Goal: Entertainment & Leisure: Consume media (video, audio)

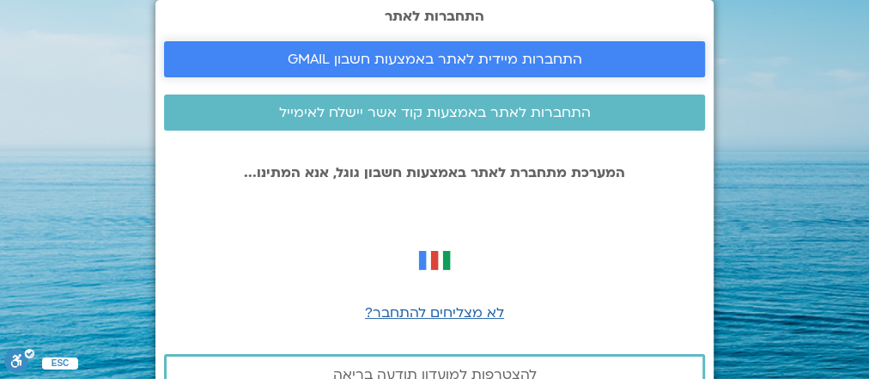
click at [566, 69] on link "התחברות מיידית לאתר באמצעות חשבון GMAIL" at bounding box center [434, 59] width 541 height 36
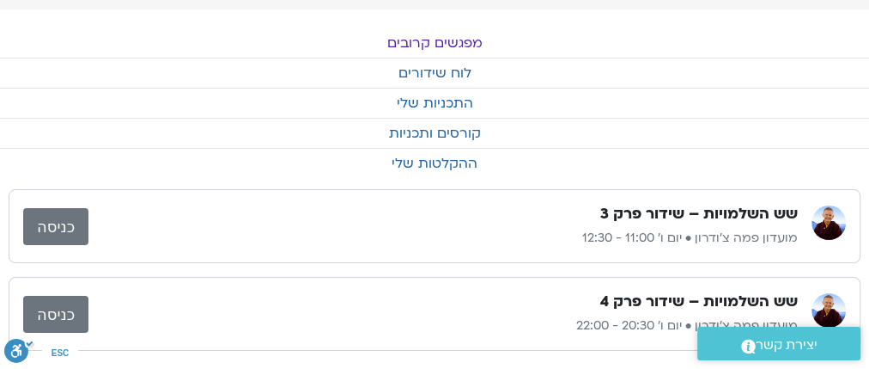
scroll to position [30, 0]
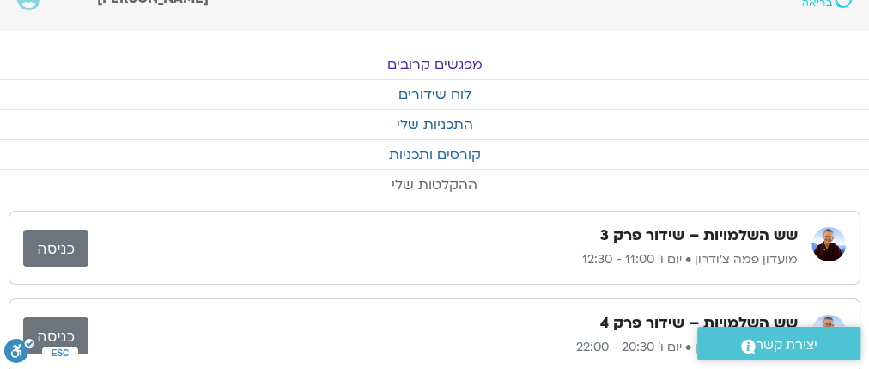
click at [456, 184] on link "ההקלטות שלי" at bounding box center [434, 184] width 869 height 29
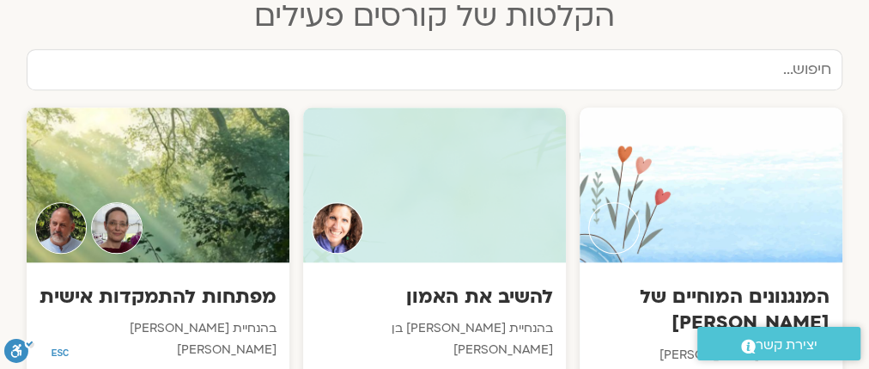
scroll to position [894, 0]
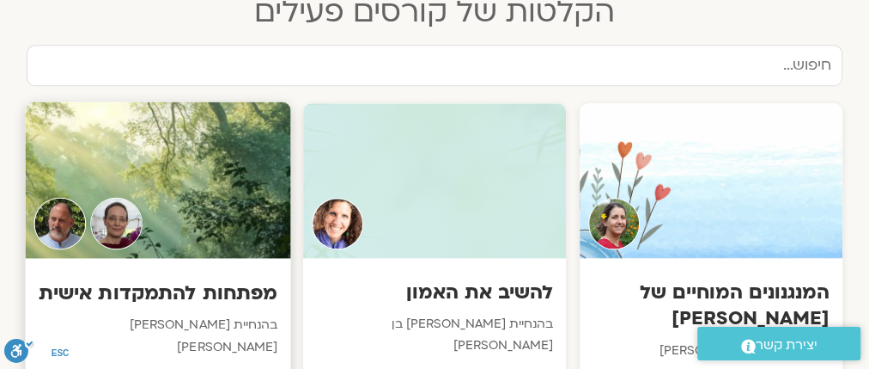
click at [210, 193] on div at bounding box center [157, 179] width 265 height 156
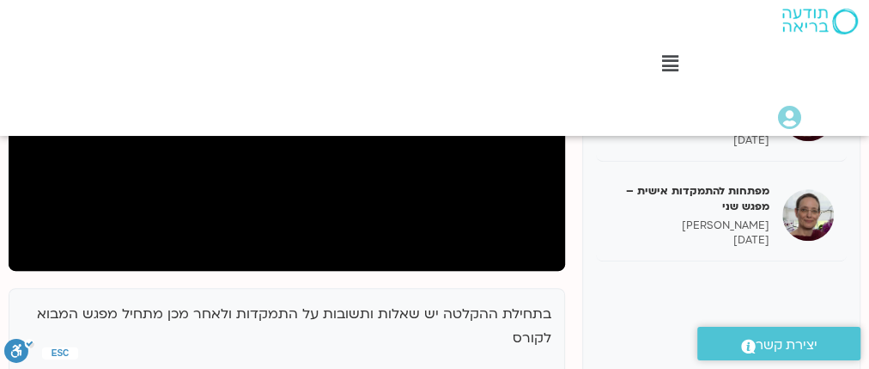
scroll to position [412, 0]
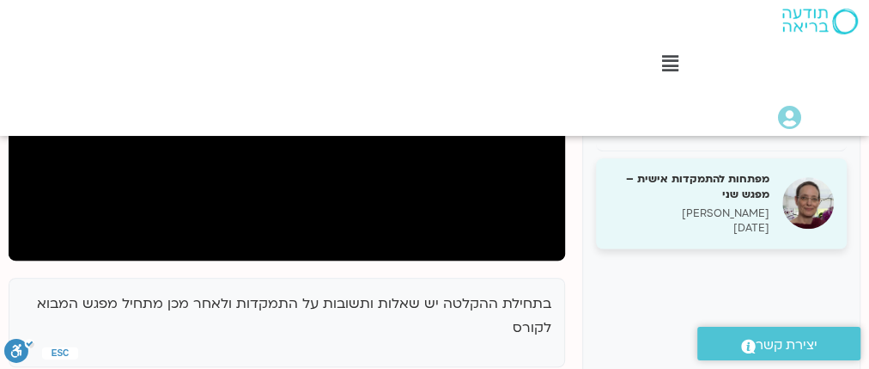
click at [735, 186] on h5 "מפתחות להתמקדות אישית – מפגש שני" at bounding box center [689, 186] width 161 height 31
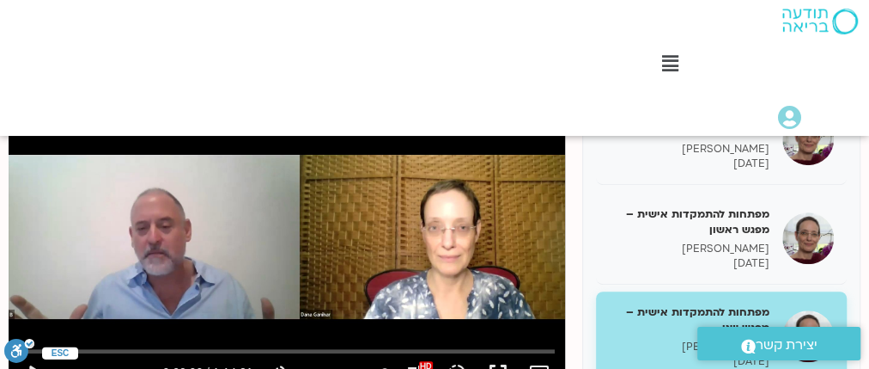
scroll to position [344, 0]
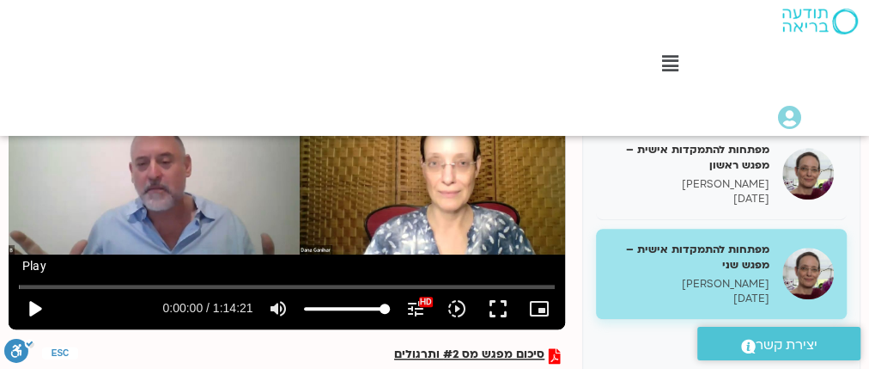
click at [35, 306] on button "play_arrow" at bounding box center [34, 308] width 41 height 41
drag, startPoint x: 38, startPoint y: 286, endPoint x: 0, endPoint y: 287, distance: 37.8
click at [19, 287] on input "Seek" at bounding box center [286, 286] width 535 height 10
click at [504, 310] on button "fullscreen" at bounding box center [498, 308] width 41 height 41
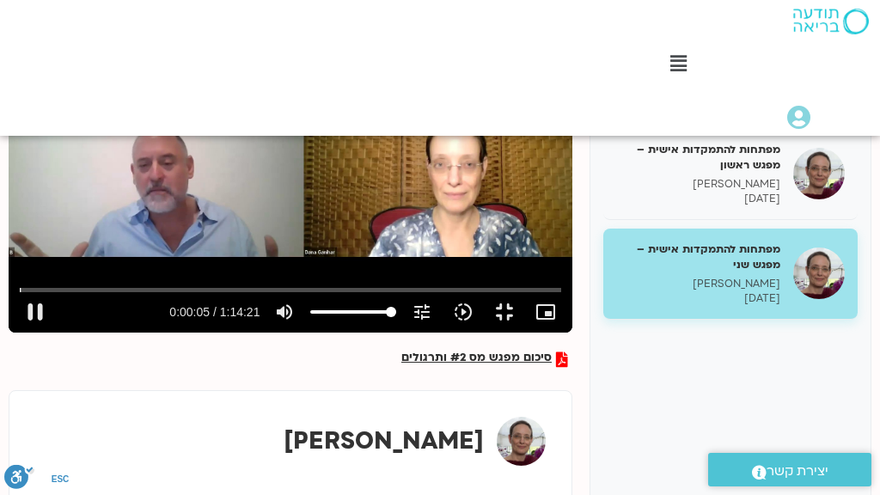
type input "5.696763"
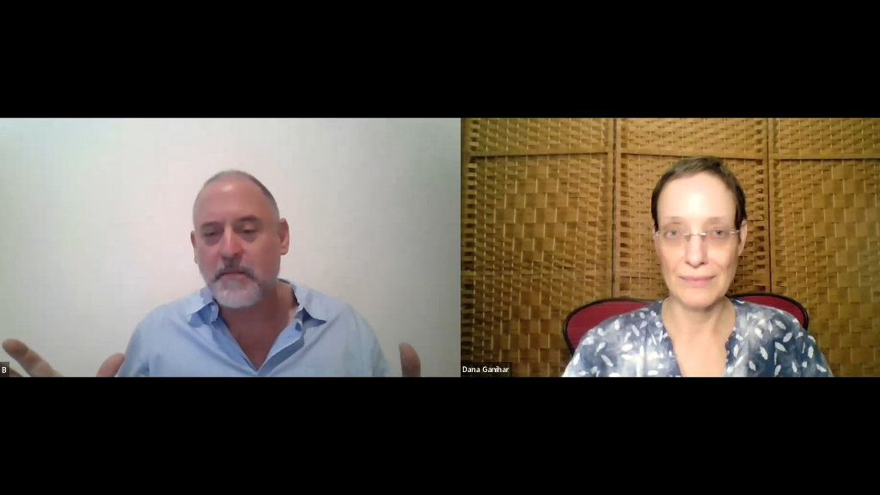
click at [789, 454] on button "fullscreen_exit" at bounding box center [809, 474] width 41 height 41
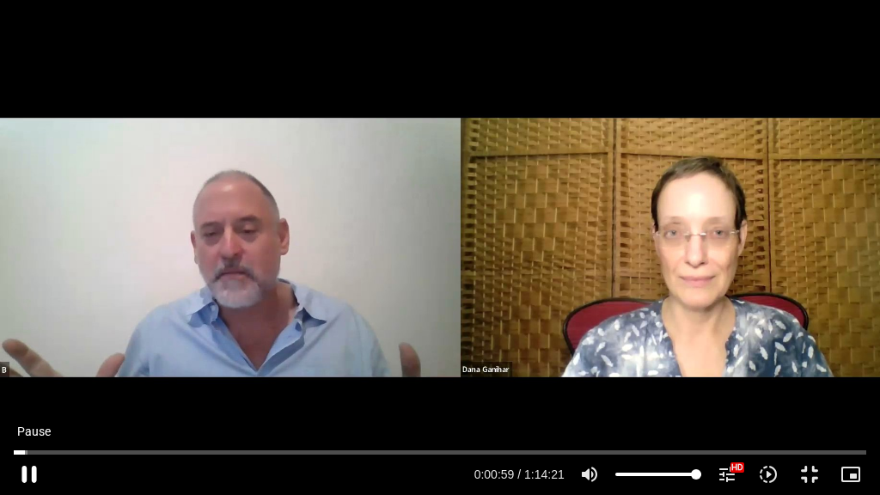
click at [27, 471] on button "pause" at bounding box center [29, 474] width 41 height 41
type input "60.078278"
click at [9, 454] on button "play_arrow" at bounding box center [29, 474] width 41 height 41
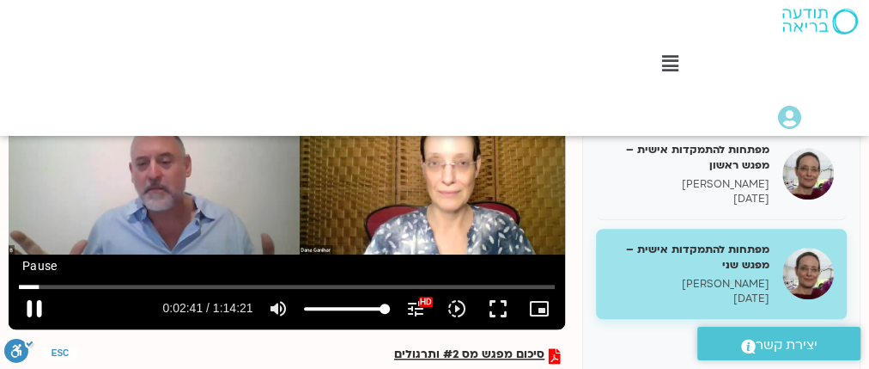
click at [34, 310] on button "pause" at bounding box center [34, 308] width 41 height 41
click at [484, 199] on div "Skip Ad 42:55 play_arrow 0:02:41 / 1:14:21 volume_up Mute tune Resolution Auto …" at bounding box center [287, 172] width 557 height 314
click at [31, 306] on button "pause" at bounding box center [34, 308] width 41 height 41
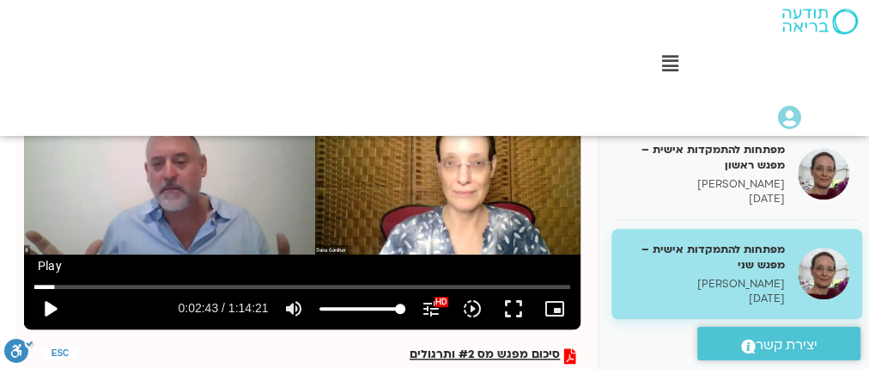
click at [48, 307] on button "play_arrow" at bounding box center [49, 308] width 41 height 41
click at [48, 307] on button "pause" at bounding box center [49, 308] width 41 height 41
click at [52, 286] on input "Seek" at bounding box center [301, 286] width 535 height 10
click at [52, 307] on button "play_arrow" at bounding box center [49, 308] width 41 height 41
click at [53, 310] on button "pause" at bounding box center [49, 308] width 41 height 41
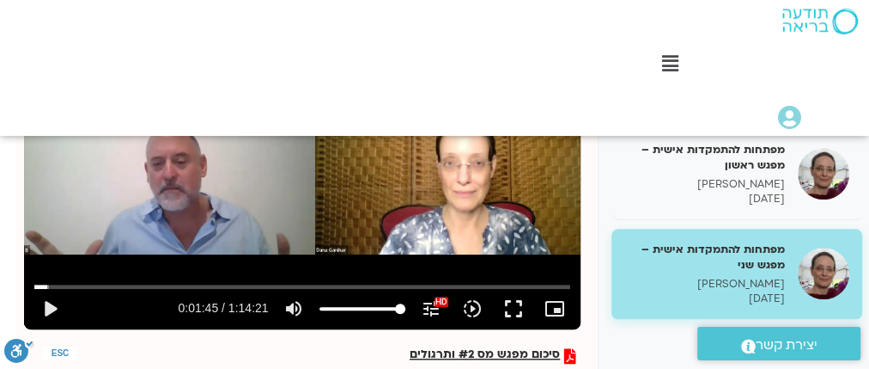
click at [489, 193] on div "Skip Ad 1:42 play_arrow 0:01:45 / 1:14:21 volume_up Mute tune Resolution Auto 1…" at bounding box center [302, 172] width 557 height 314
click at [510, 310] on button "fullscreen" at bounding box center [513, 308] width 41 height 41
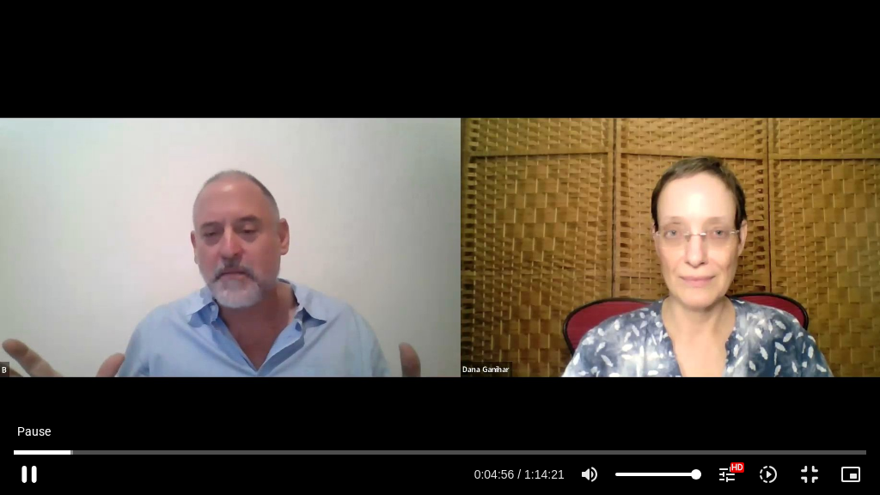
click at [36, 480] on button "pause" at bounding box center [29, 474] width 41 height 41
click at [25, 461] on button "play_arrow" at bounding box center [29, 474] width 41 height 41
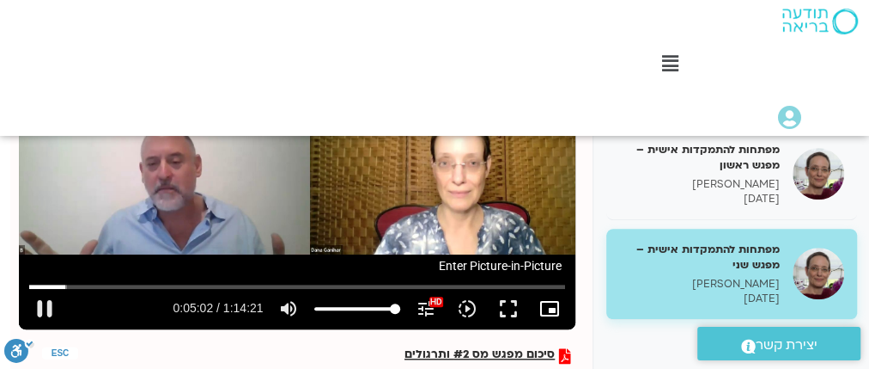
type input "302.203317"
click at [552, 311] on icon "picture_in_picture_alt" at bounding box center [550, 308] width 21 height 21
click at [513, 304] on button "fullscreen" at bounding box center [508, 308] width 41 height 41
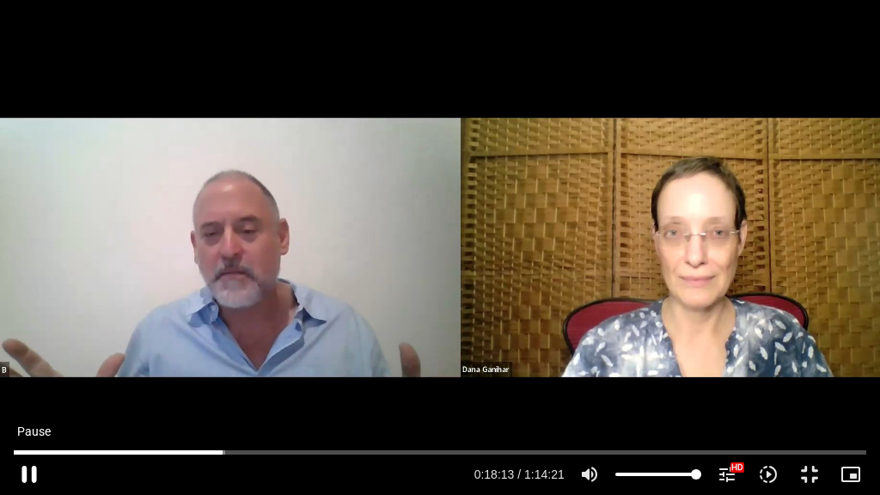
click at [19, 473] on button "pause" at bounding box center [29, 474] width 41 height 41
click at [27, 467] on button "play_arrow" at bounding box center [29, 474] width 41 height 41
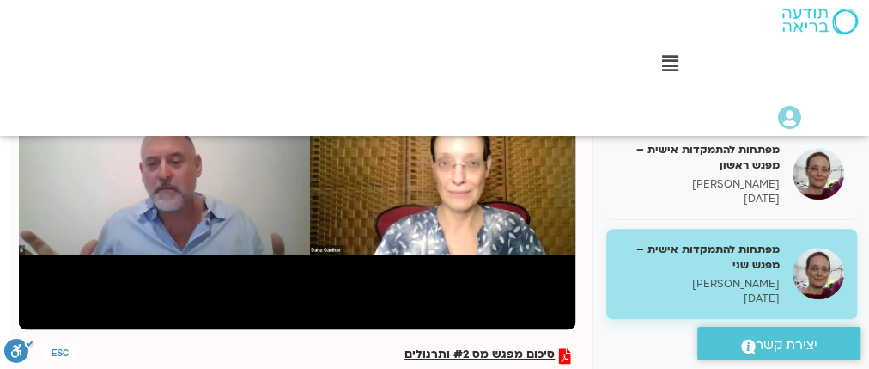
click at [48, 309] on button "pause" at bounding box center [44, 308] width 41 height 41
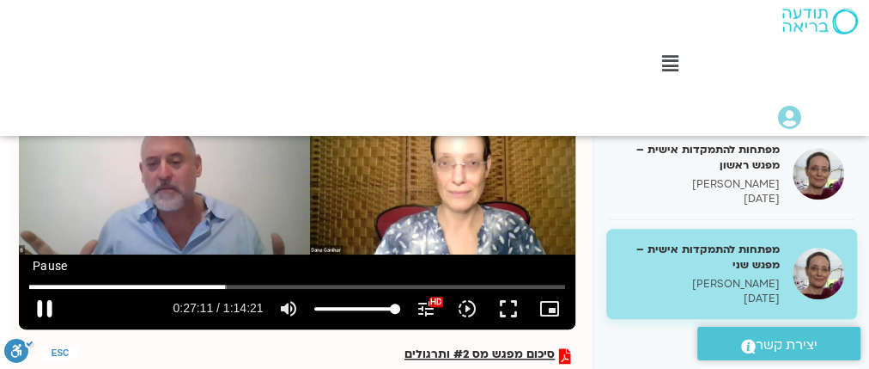
click at [50, 298] on button "pause" at bounding box center [44, 308] width 41 height 41
click at [46, 309] on button "play_arrow" at bounding box center [44, 308] width 41 height 41
click at [511, 305] on button "fullscreen" at bounding box center [508, 308] width 41 height 41
click at [510, 311] on button "fullscreen" at bounding box center [508, 308] width 41 height 41
click at [50, 298] on button "pause" at bounding box center [44, 308] width 41 height 41
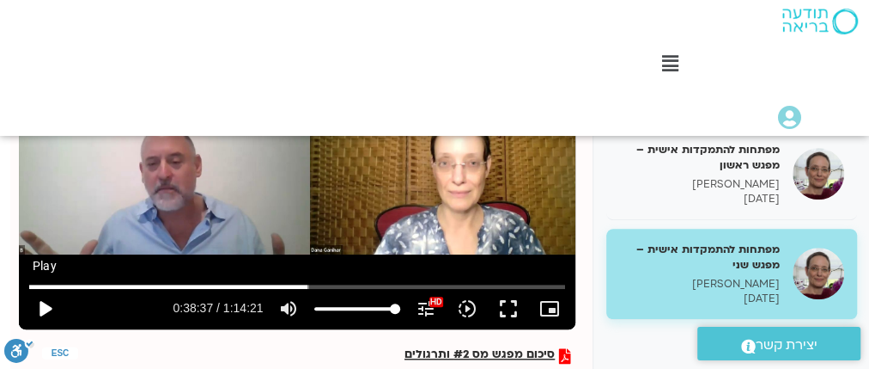
click at [42, 304] on button "play_arrow" at bounding box center [44, 308] width 41 height 41
click at [510, 308] on button "fullscreen" at bounding box center [508, 308] width 41 height 41
click at [52, 302] on button "pause" at bounding box center [44, 308] width 41 height 41
click at [46, 307] on button "play_arrow" at bounding box center [44, 308] width 41 height 41
click at [512, 309] on button "fullscreen" at bounding box center [508, 308] width 41 height 41
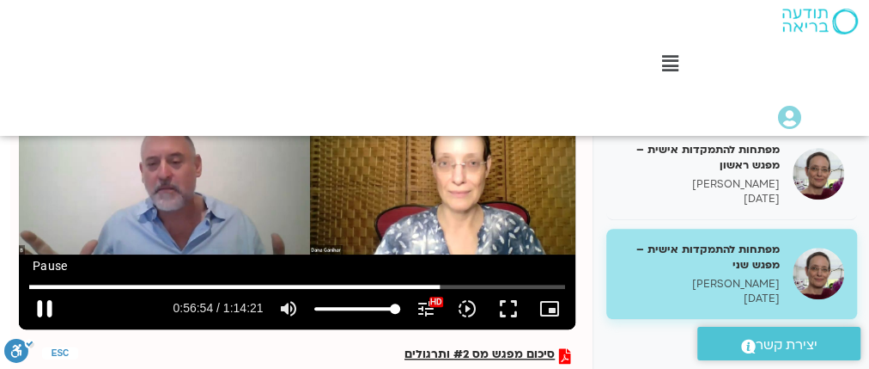
click at [43, 302] on button "pause" at bounding box center [44, 308] width 41 height 41
click at [51, 309] on button "play_arrow" at bounding box center [44, 308] width 41 height 41
click at [511, 313] on button "fullscreen" at bounding box center [508, 308] width 41 height 41
click at [52, 301] on button "pause" at bounding box center [44, 308] width 41 height 41
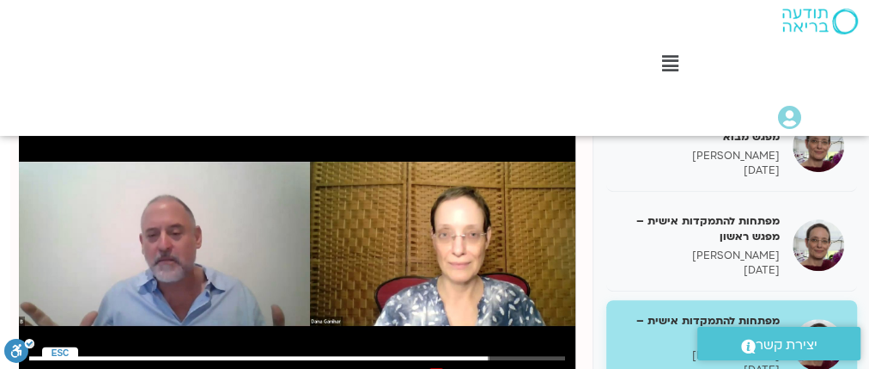
scroll to position [321, -9]
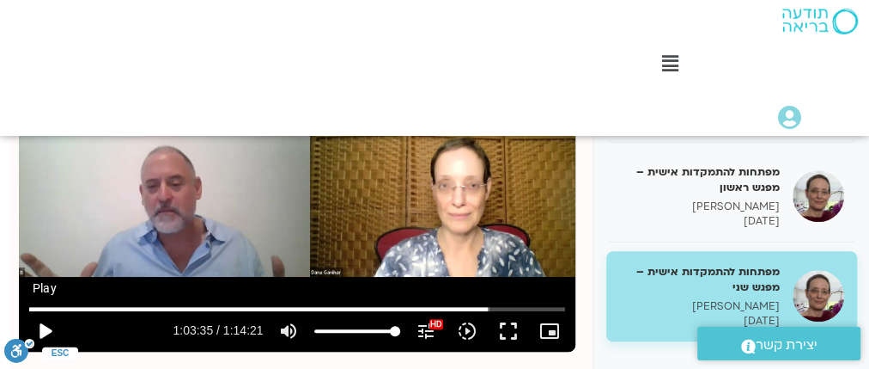
click at [50, 330] on button "play_arrow" at bounding box center [44, 330] width 41 height 41
type input "3816.723512"
click at [516, 329] on button "fullscreen" at bounding box center [508, 330] width 41 height 41
click at [503, 324] on button "fullscreen" at bounding box center [508, 330] width 41 height 41
click at [502, 328] on button "fullscreen" at bounding box center [508, 330] width 41 height 41
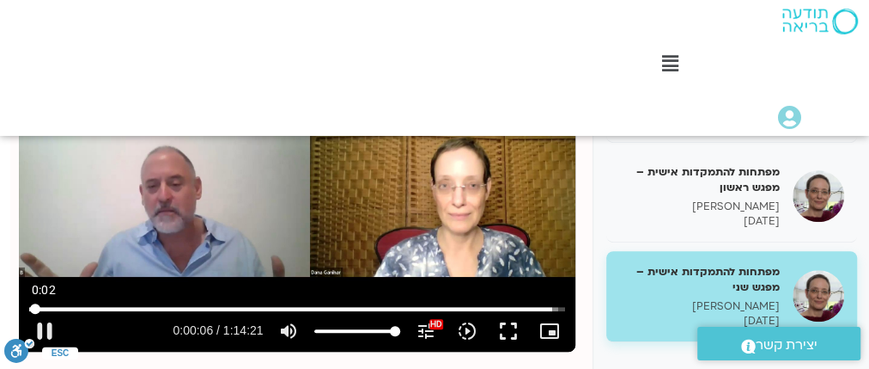
click at [34, 310] on input "Seek" at bounding box center [296, 308] width 535 height 10
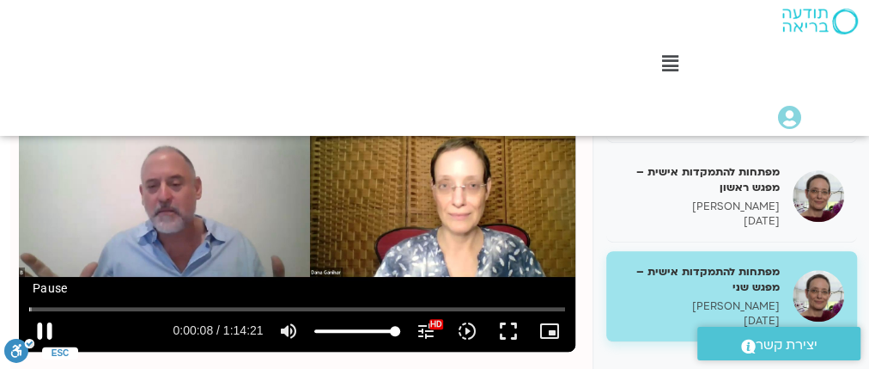
click at [46, 331] on button "pause" at bounding box center [44, 330] width 41 height 41
click at [552, 308] on input "Seek" at bounding box center [296, 308] width 535 height 10
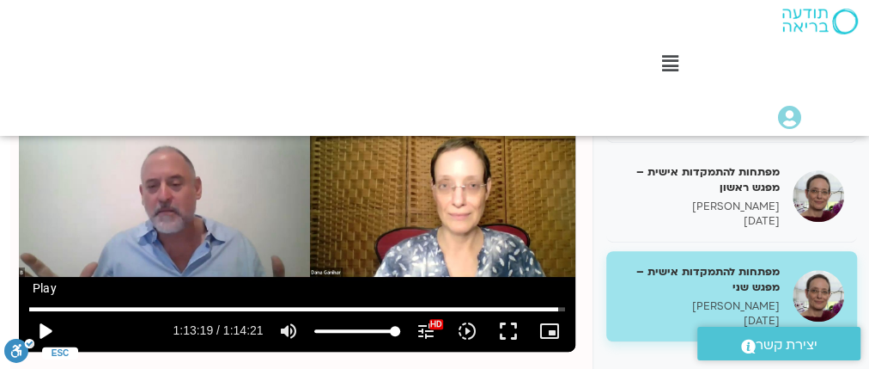
click at [51, 327] on button "play_arrow" at bounding box center [44, 330] width 41 height 41
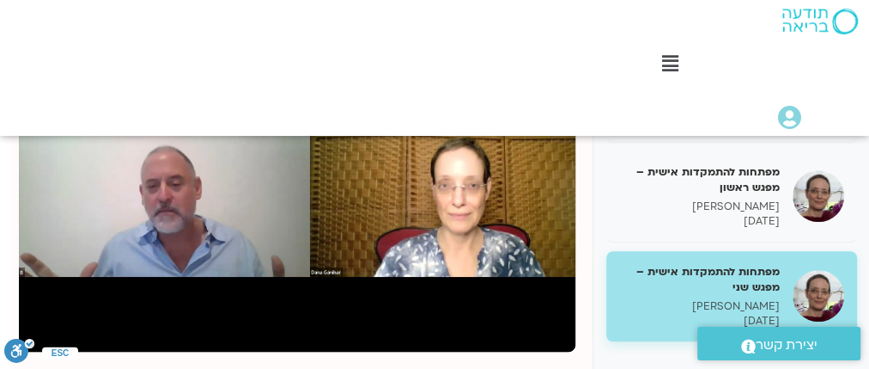
type input "4461.24"
